Goal: Information Seeking & Learning: Learn about a topic

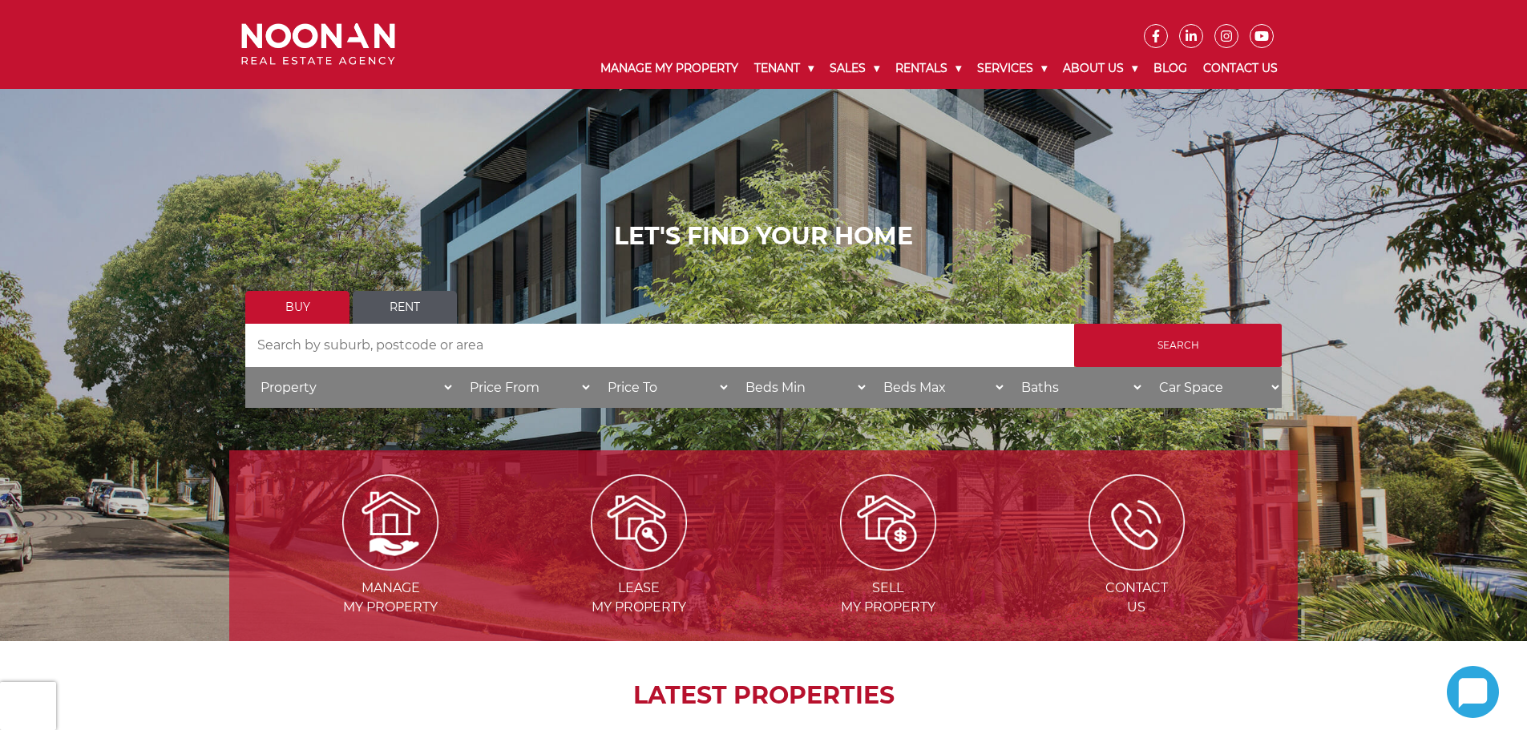
click at [395, 349] on input "Search by Address" at bounding box center [659, 345] width 829 height 43
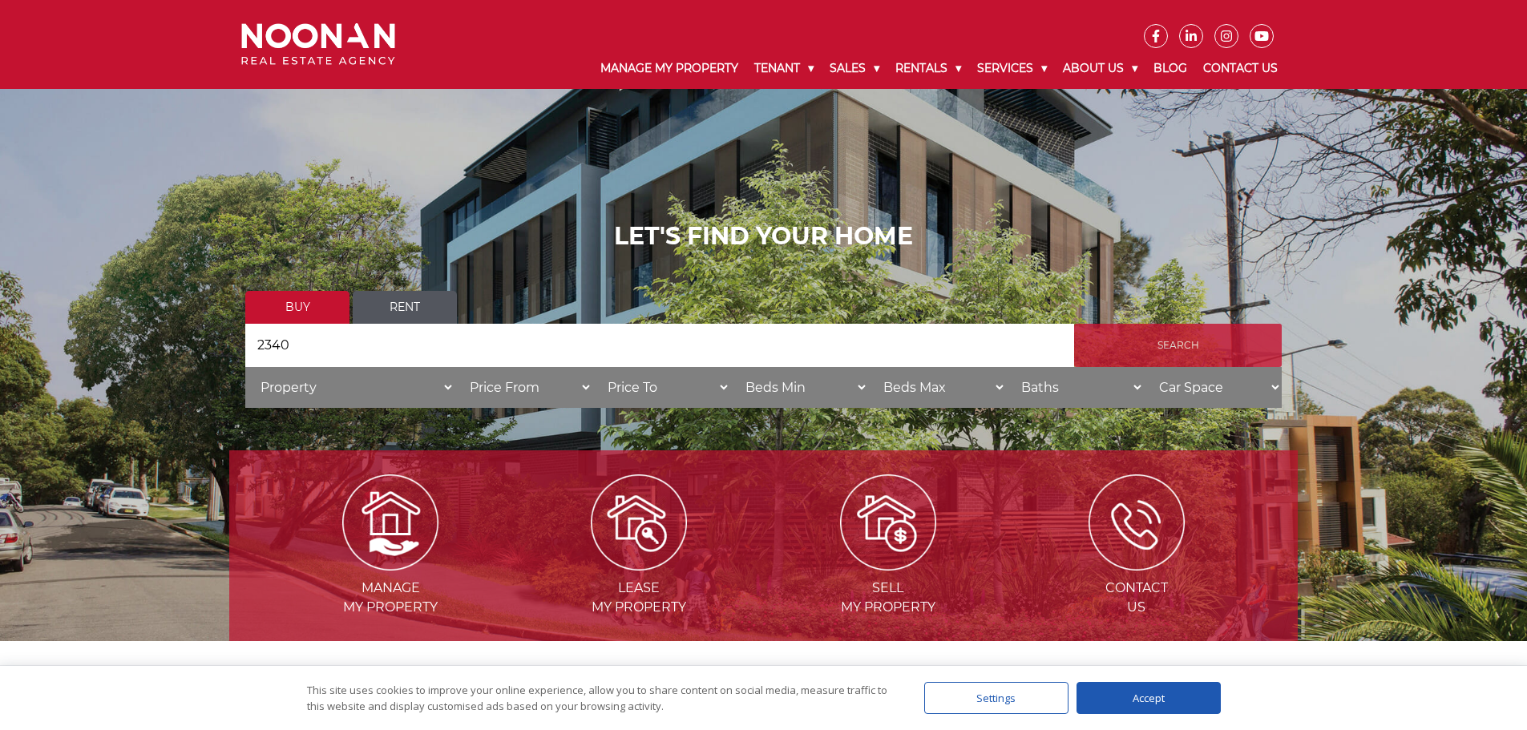
type input "2340"
click at [1188, 352] on input "Search" at bounding box center [1178, 345] width 208 height 43
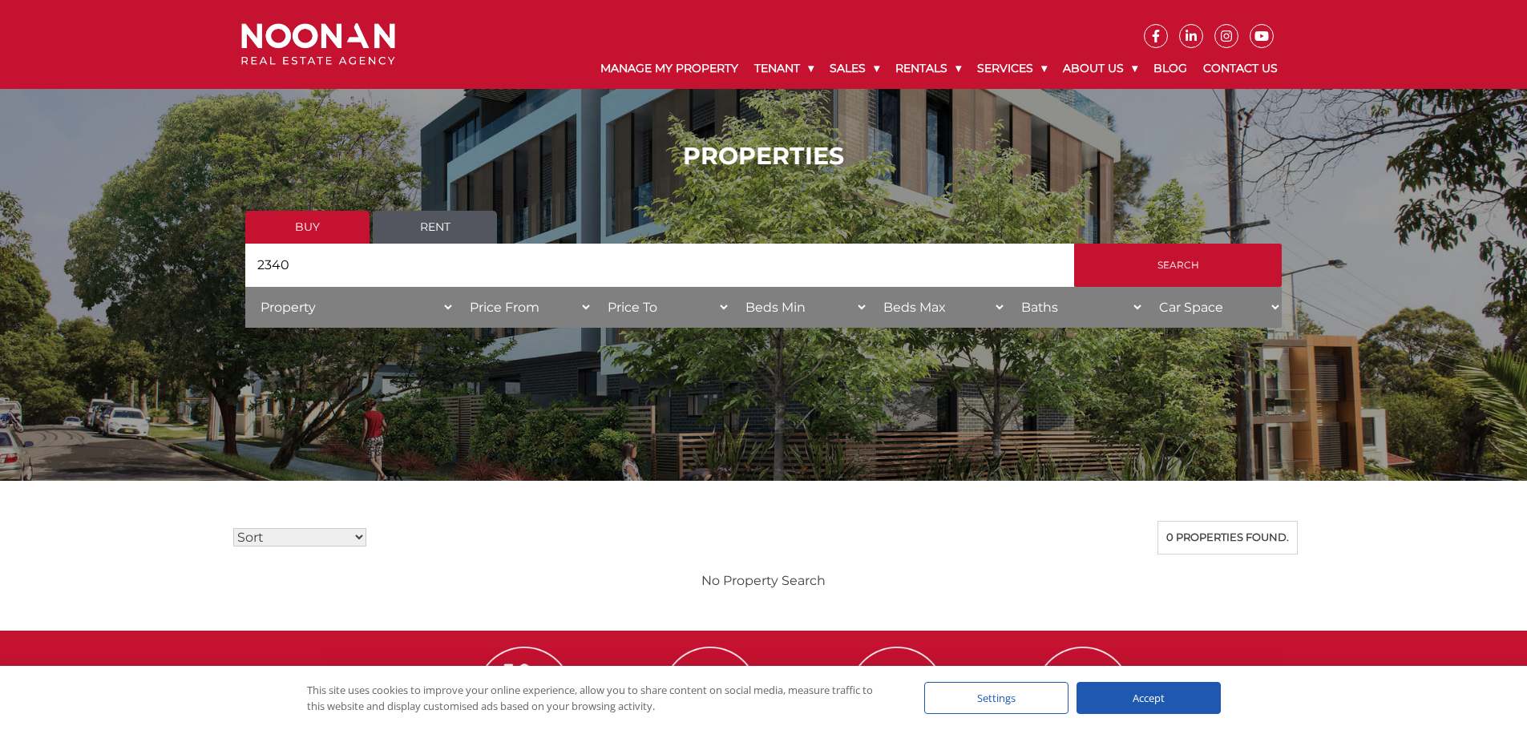
drag, startPoint x: 313, startPoint y: 303, endPoint x: 297, endPoint y: 308, distance: 16.7
click at [313, 303] on select "Property House [GEOGRAPHIC_DATA] Townhouse Duplex Semi-detached Unit Terrace Ot…" at bounding box center [349, 307] width 209 height 41
select select "House"
click at [245, 287] on select "Property House Villa Apartment Townhouse Duplex Semi-detached Unit Terrace Other" at bounding box center [349, 307] width 209 height 41
drag, startPoint x: 433, startPoint y: 278, endPoint x: 200, endPoint y: 256, distance: 233.6
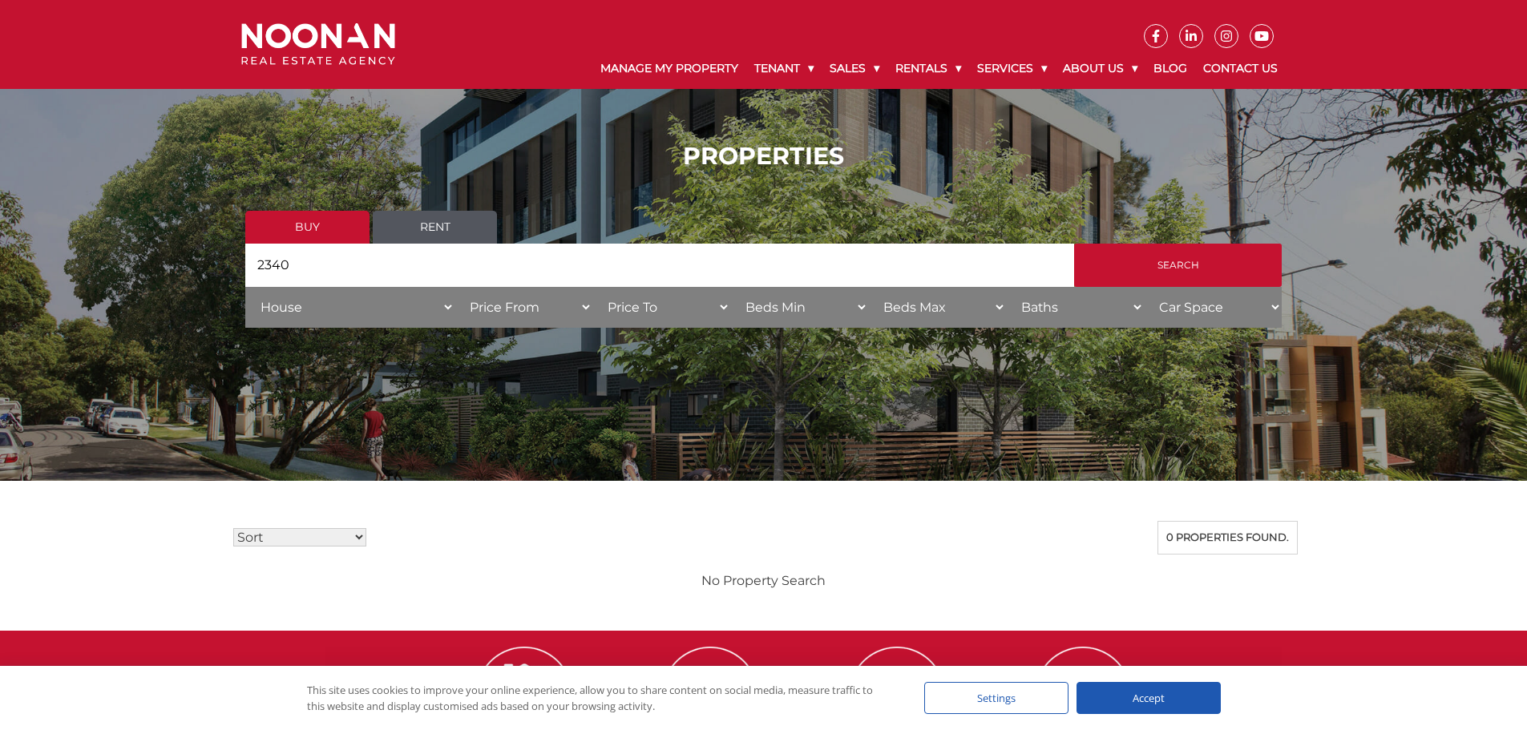
click at [200, 256] on div "PROPERTIES Buy Rent Search Search by Address 2340 House Category Property House…" at bounding box center [763, 240] width 1527 height 245
click at [1175, 257] on input "Search" at bounding box center [1178, 265] width 208 height 43
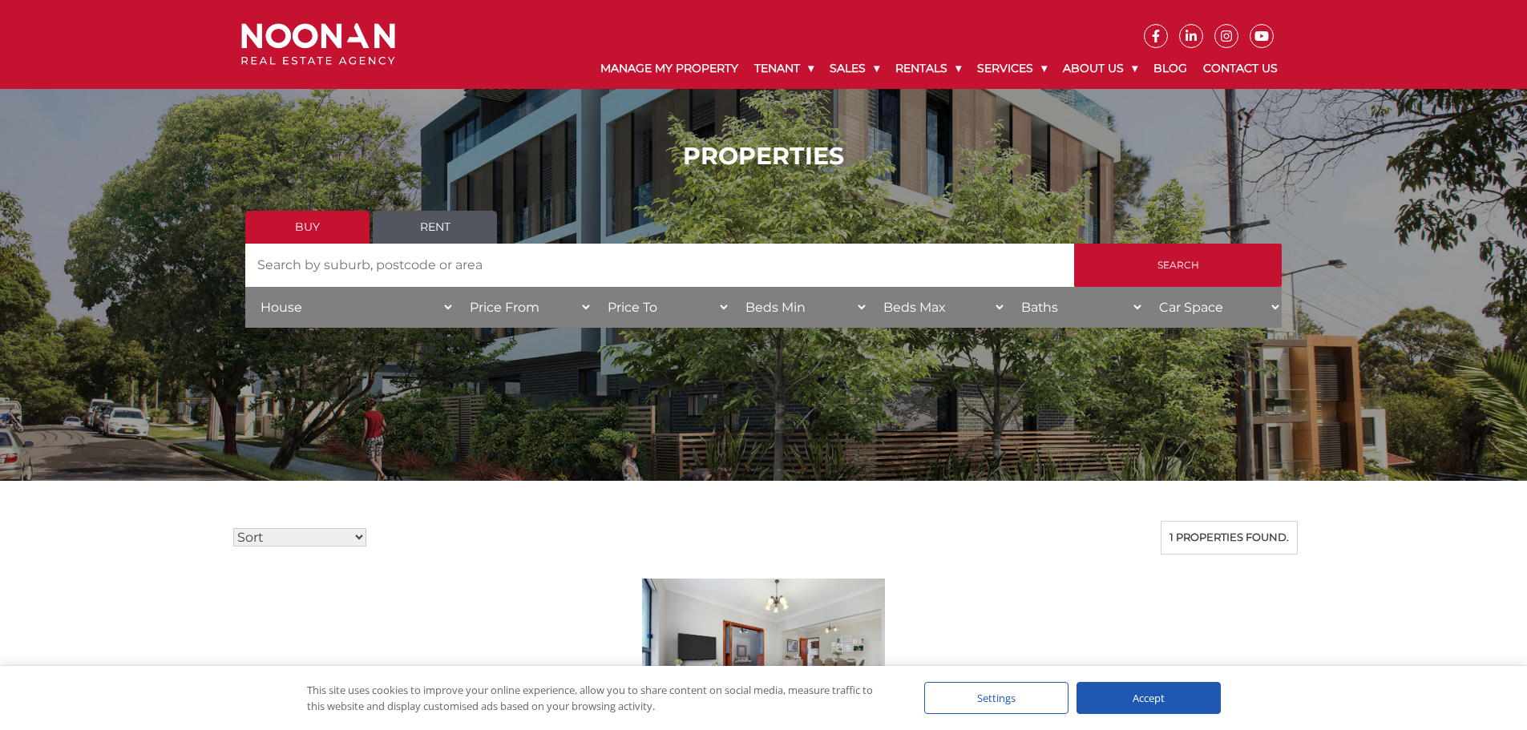
click at [296, 305] on select "Property House Villa Apartment Townhouse Duplex Semi-detached Unit Terrace Other" at bounding box center [349, 307] width 209 height 41
click at [245, 287] on select "Property House Villa Apartment Townhouse Duplex Semi-detached Unit Terrace Other" at bounding box center [349, 307] width 209 height 41
click at [441, 308] on select "Property House Villa Apartment Townhouse Duplex Semi-detached Unit Terrace Other" at bounding box center [349, 307] width 209 height 41
click at [245, 287] on select "Property House Villa Apartment Townhouse Duplex Semi-detached Unit Terrace Other" at bounding box center [349, 307] width 209 height 41
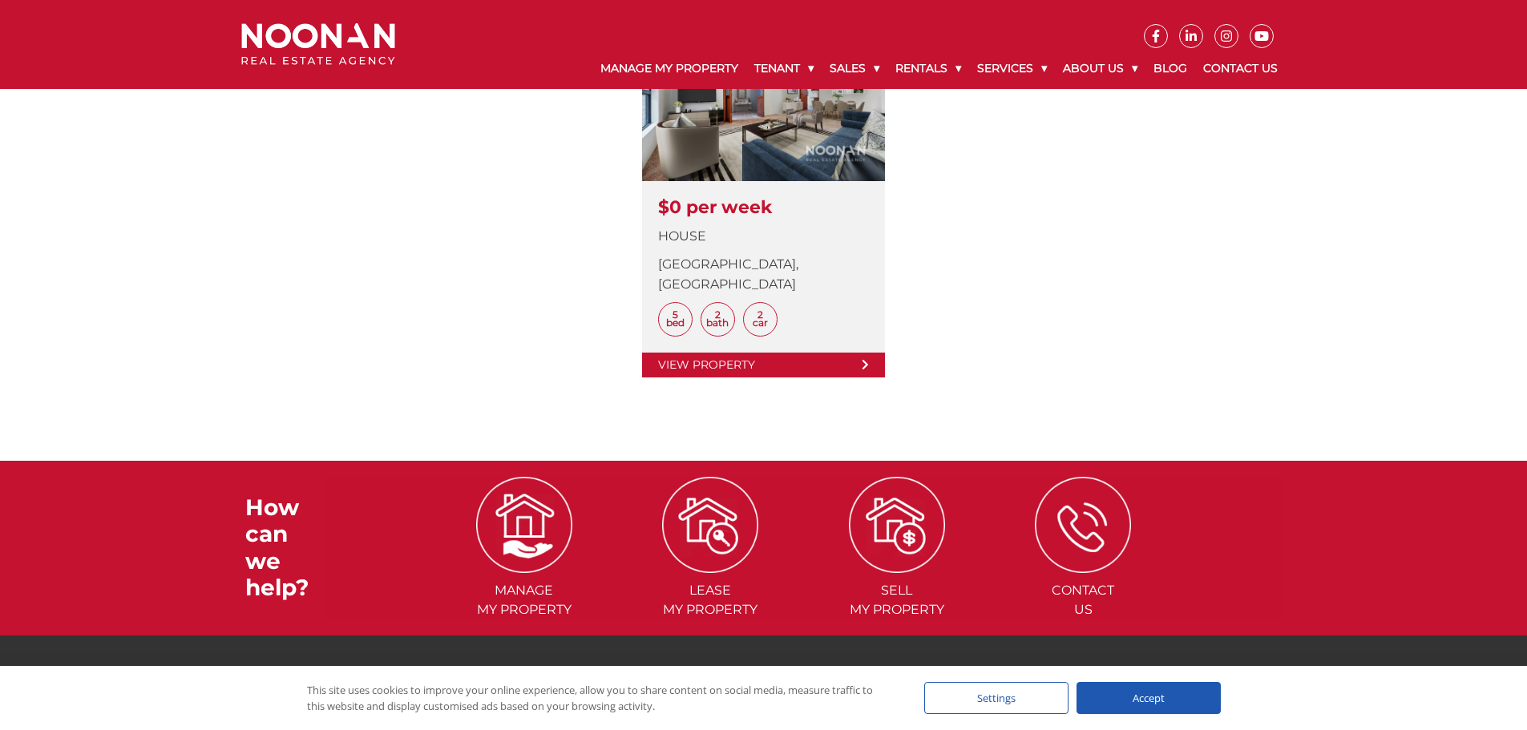
scroll to position [561, 0]
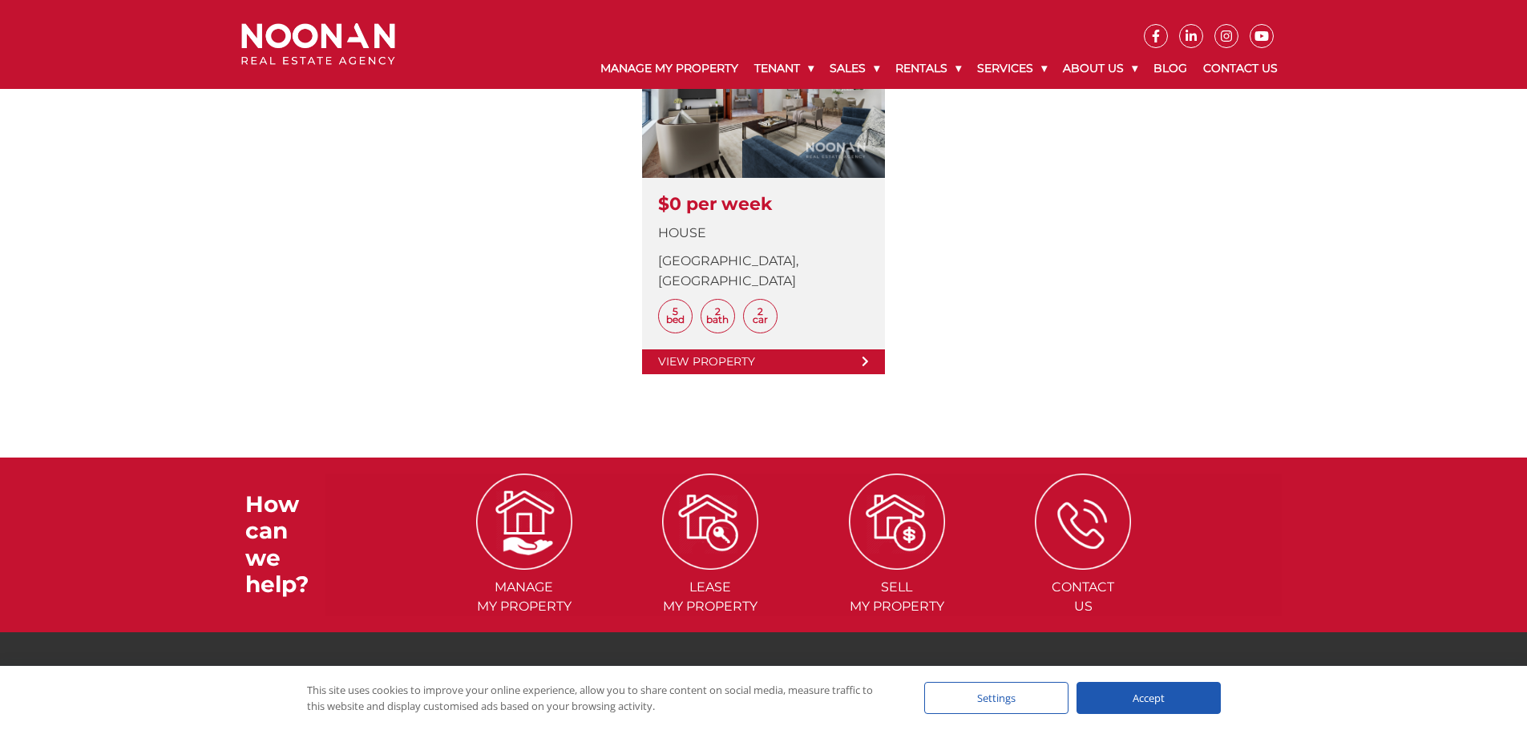
click at [1149, 682] on div "Accept" at bounding box center [1149, 698] width 144 height 32
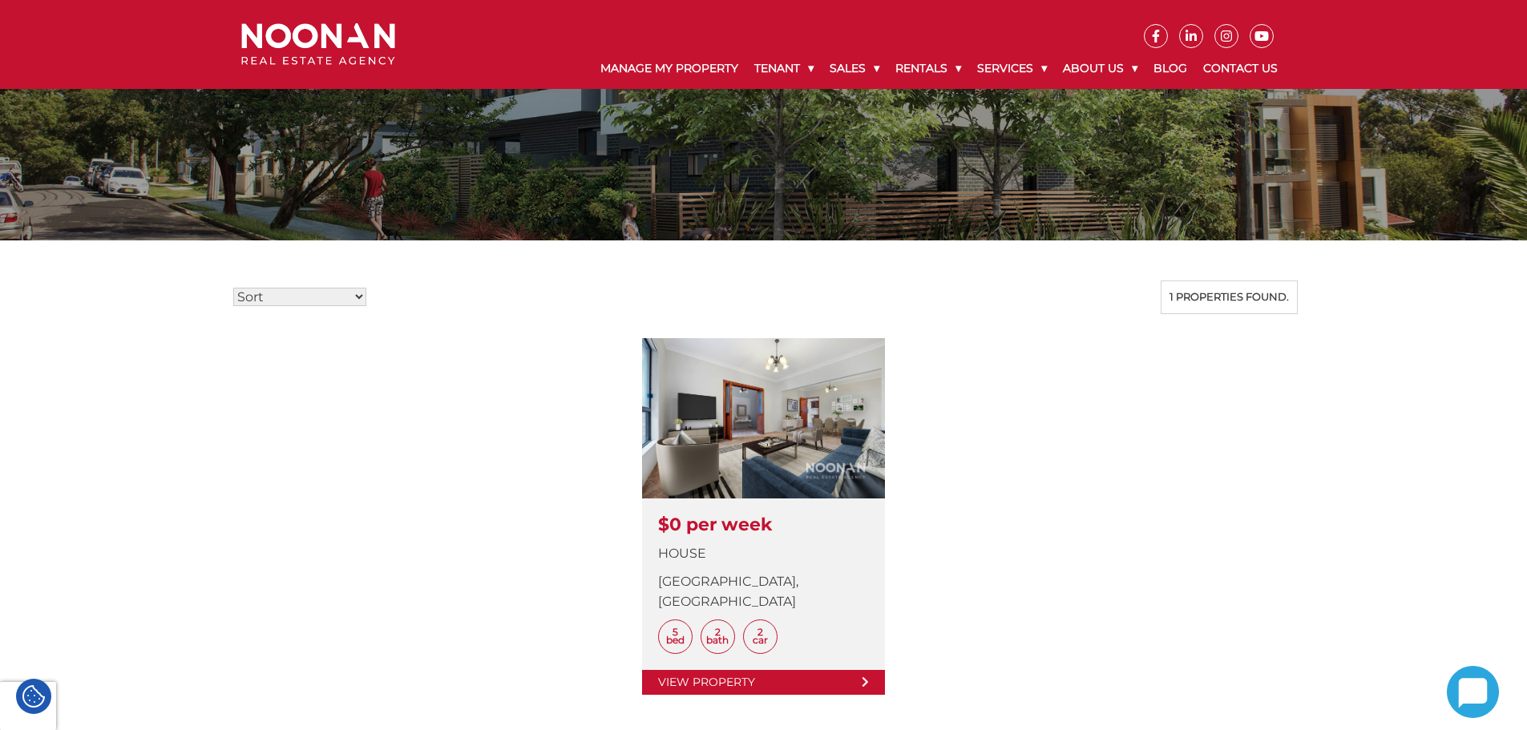
scroll to position [0, 0]
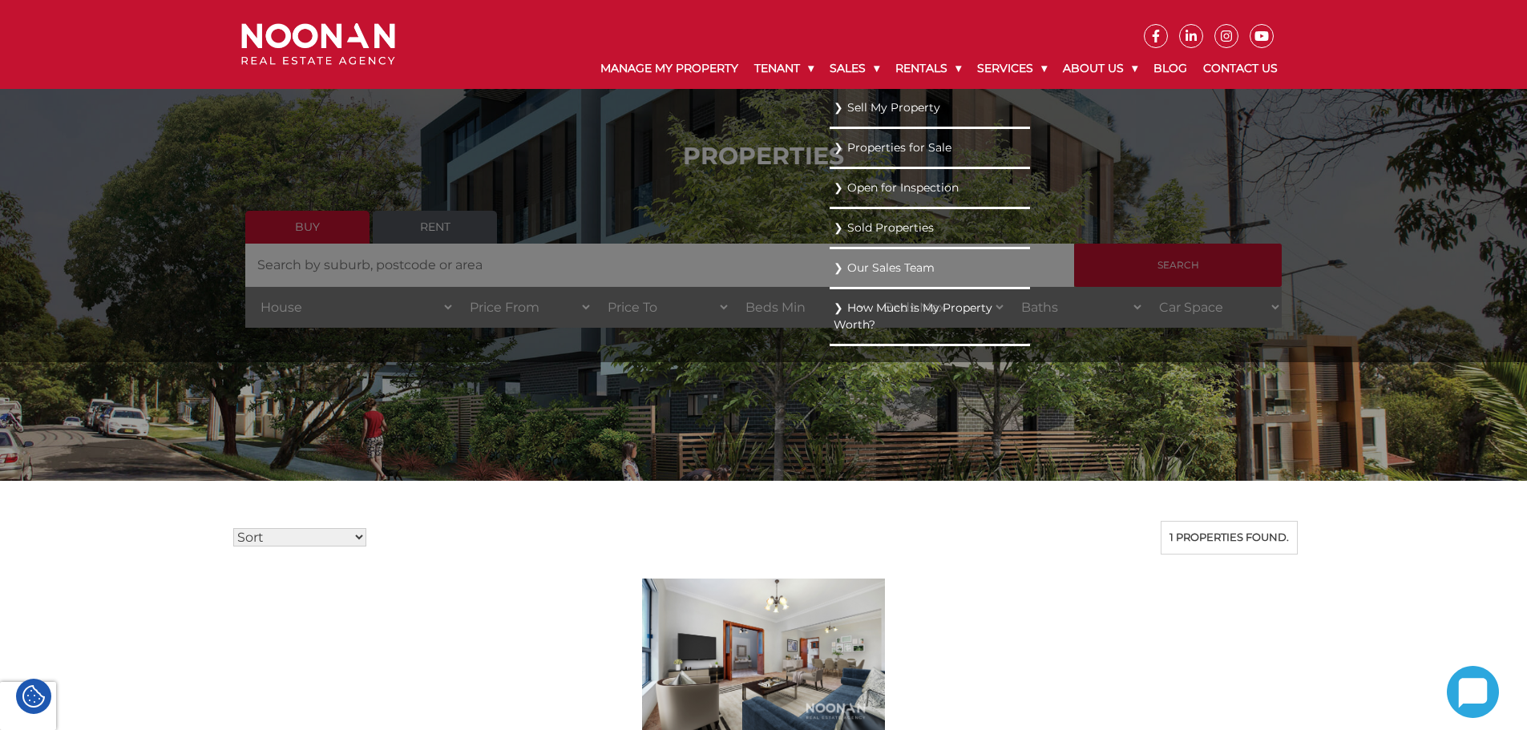
click at [871, 224] on link "Sold Properties" at bounding box center [930, 228] width 192 height 22
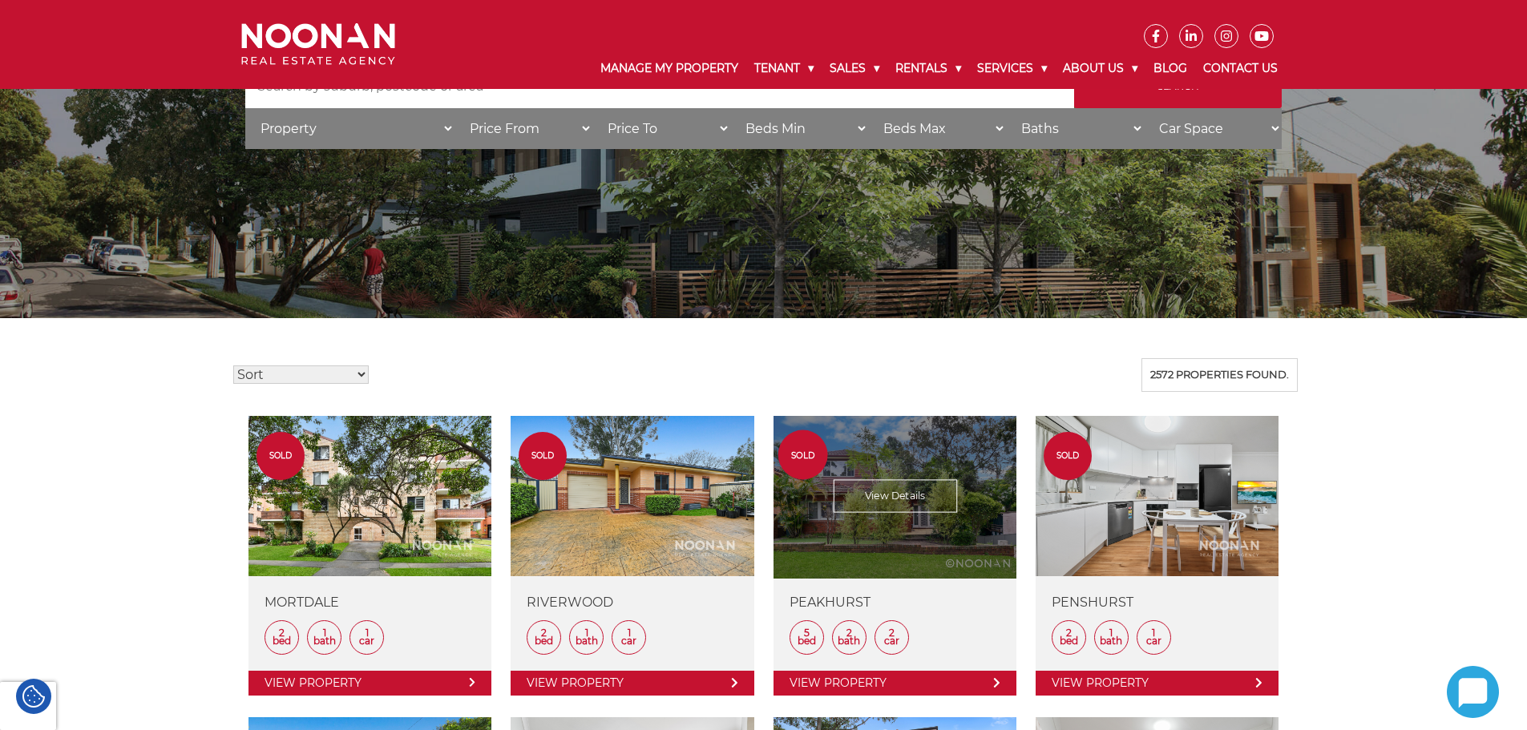
scroll to position [159, 0]
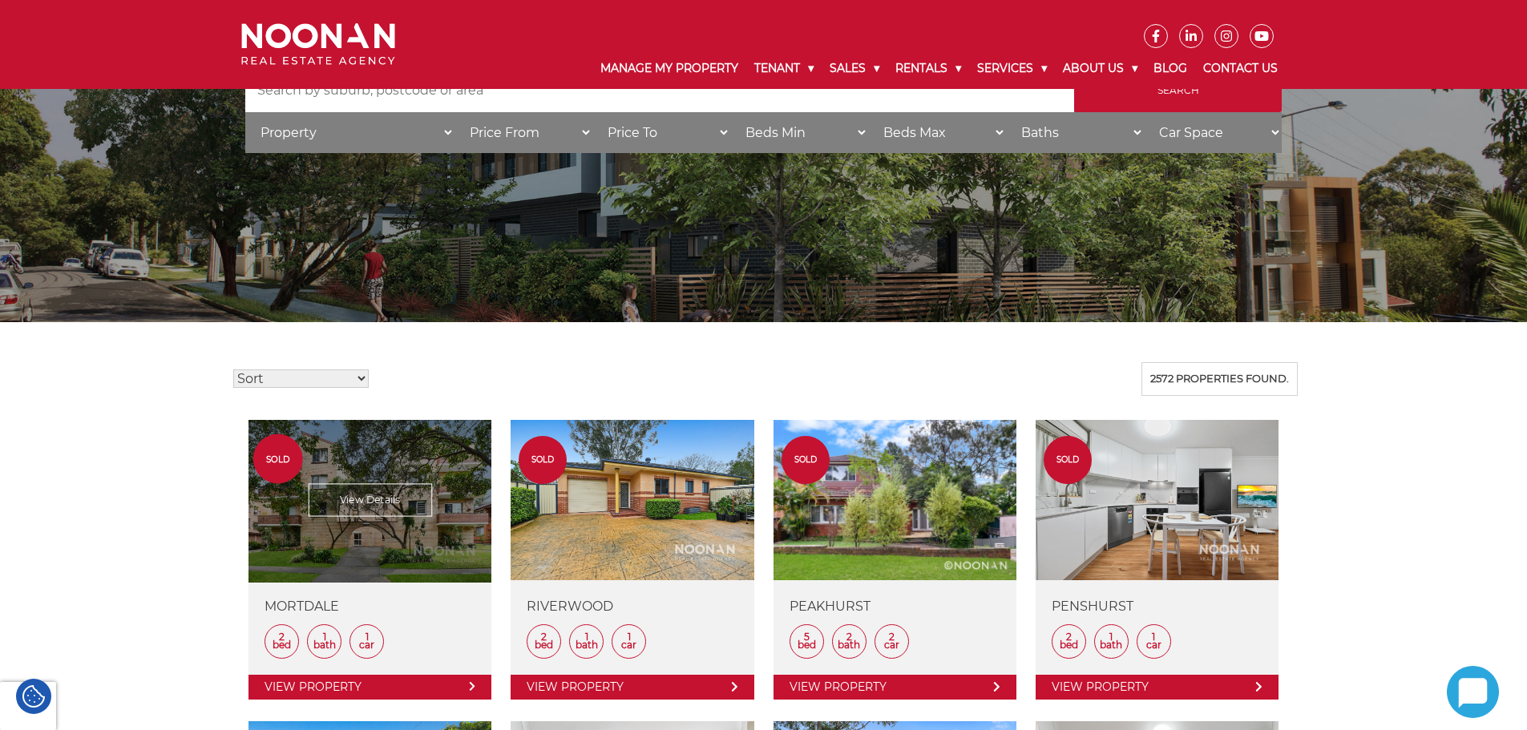
click at [354, 515] on link at bounding box center [370, 560] width 243 height 280
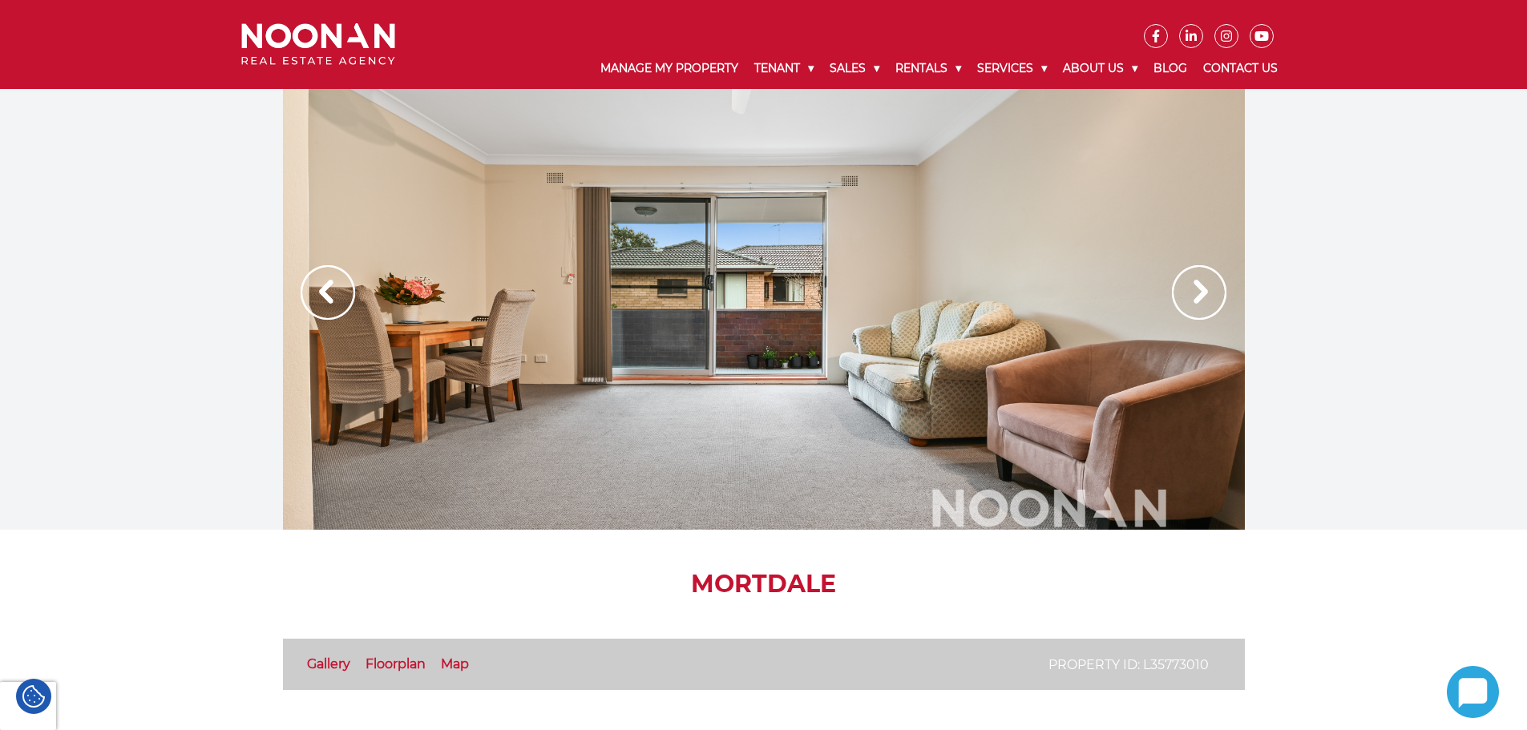
click at [358, 42] on img at bounding box center [318, 44] width 154 height 42
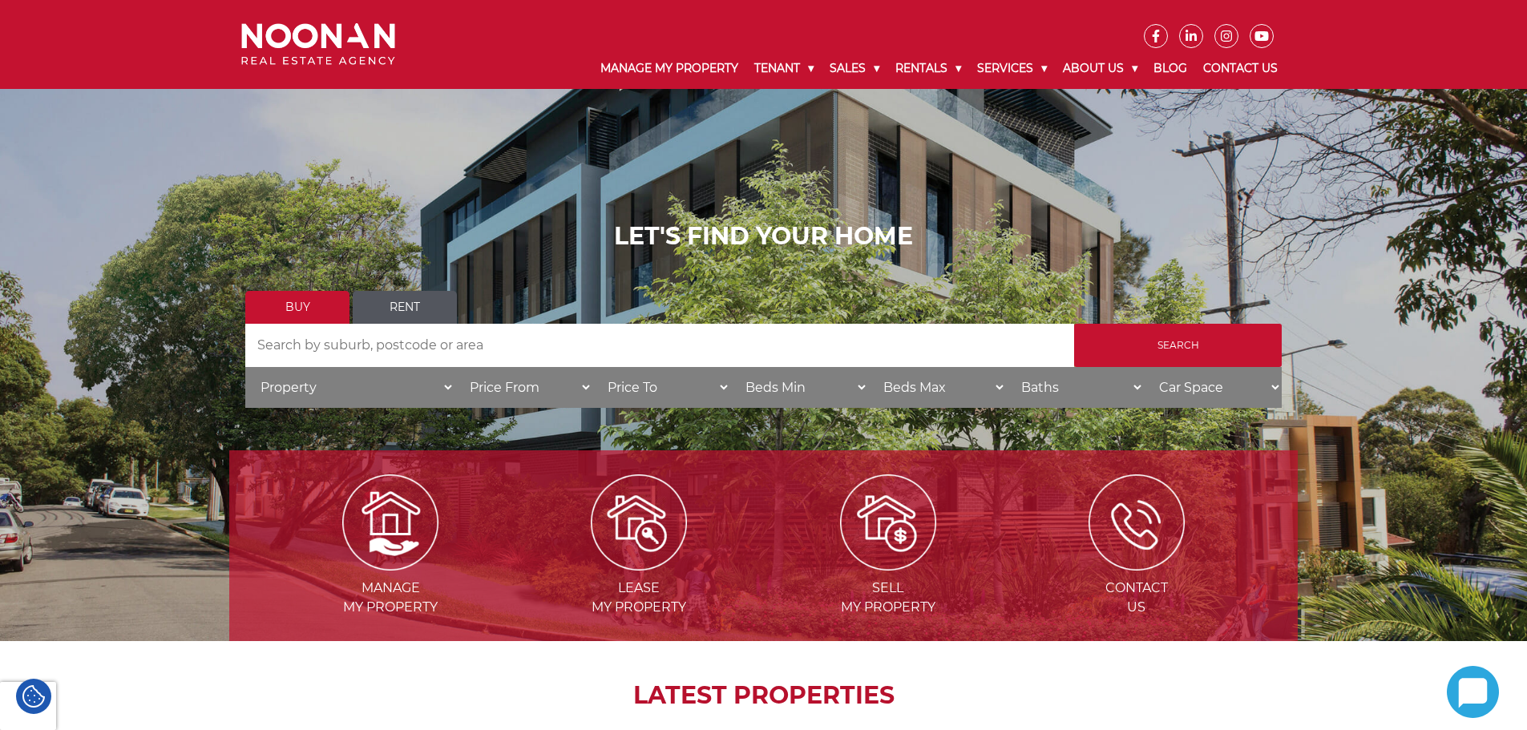
click at [314, 310] on link "Buy" at bounding box center [297, 307] width 104 height 33
click at [1198, 361] on input "Search" at bounding box center [1178, 345] width 208 height 43
